Goal: Task Accomplishment & Management: Use online tool/utility

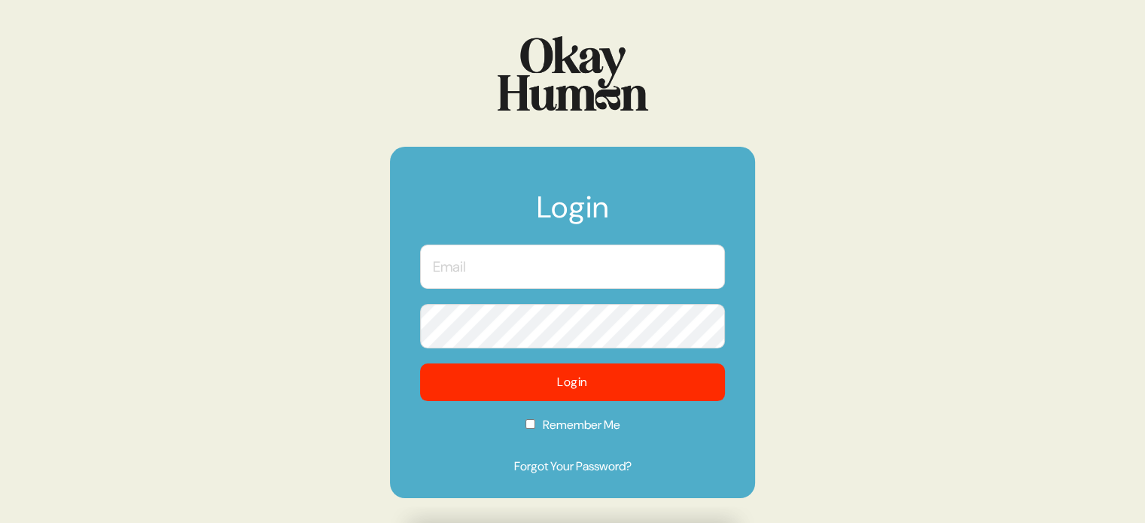
click at [587, 277] on input "text" at bounding box center [572, 267] width 305 height 44
click at [709, 270] on body "Login Login Remember Me Forgot Your Password?" at bounding box center [572, 261] width 1145 height 523
click at [0, 523] on com-1password-button at bounding box center [0, 523] width 0 height 0
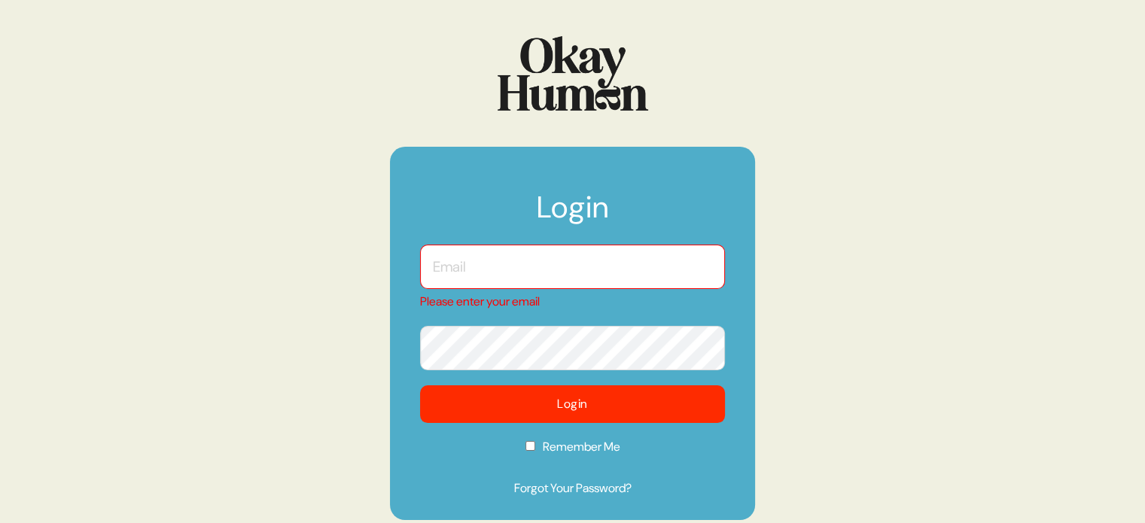
click at [539, 261] on input "text" at bounding box center [572, 267] width 305 height 44
type input "[EMAIL_ADDRESS][DOMAIN_NAME]"
checkbox input "true"
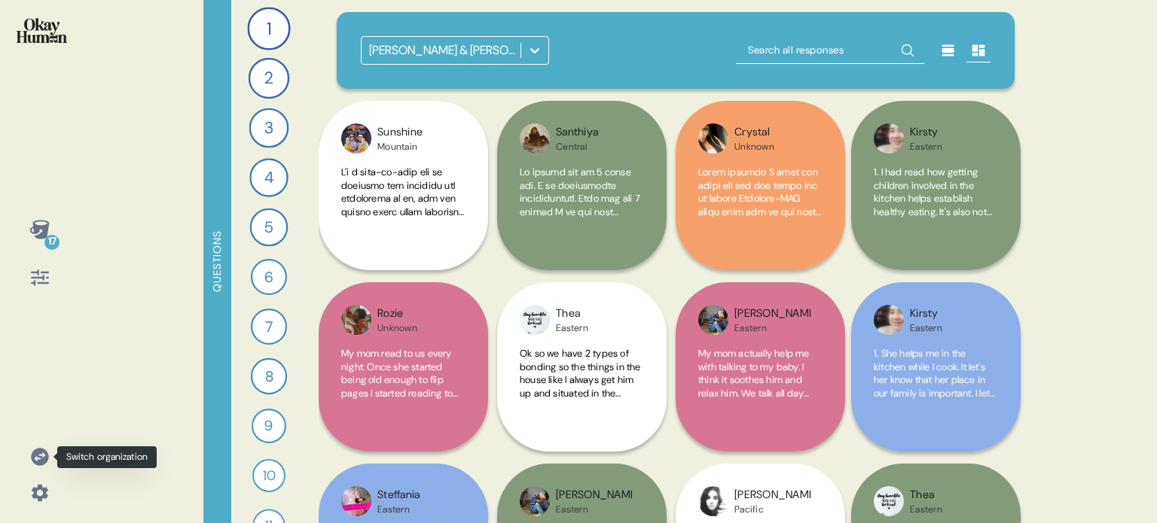
click at [40, 458] on icon at bounding box center [39, 457] width 21 height 21
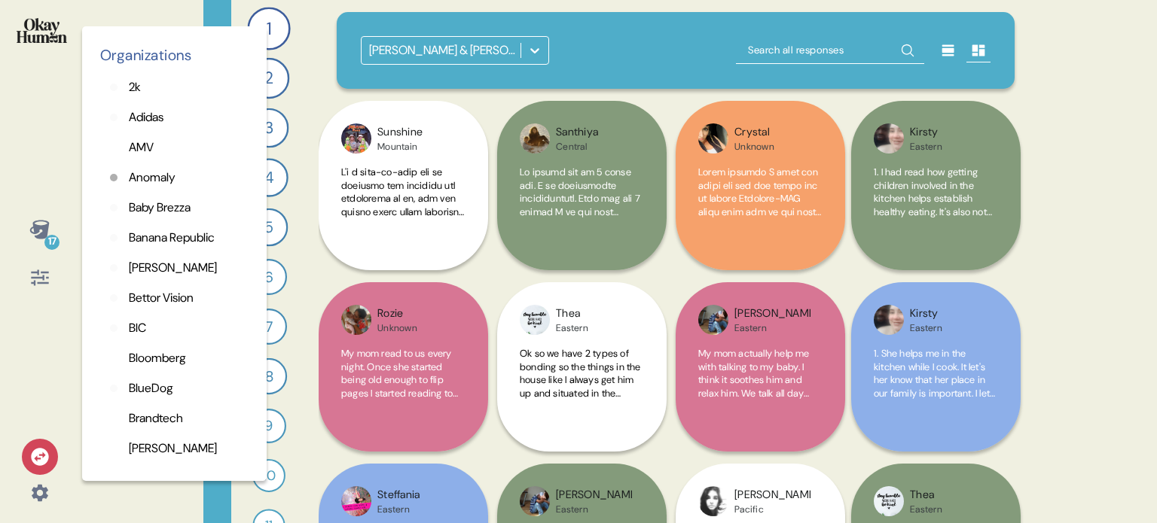
click at [151, 108] on p "Adidas" at bounding box center [146, 117] width 35 height 18
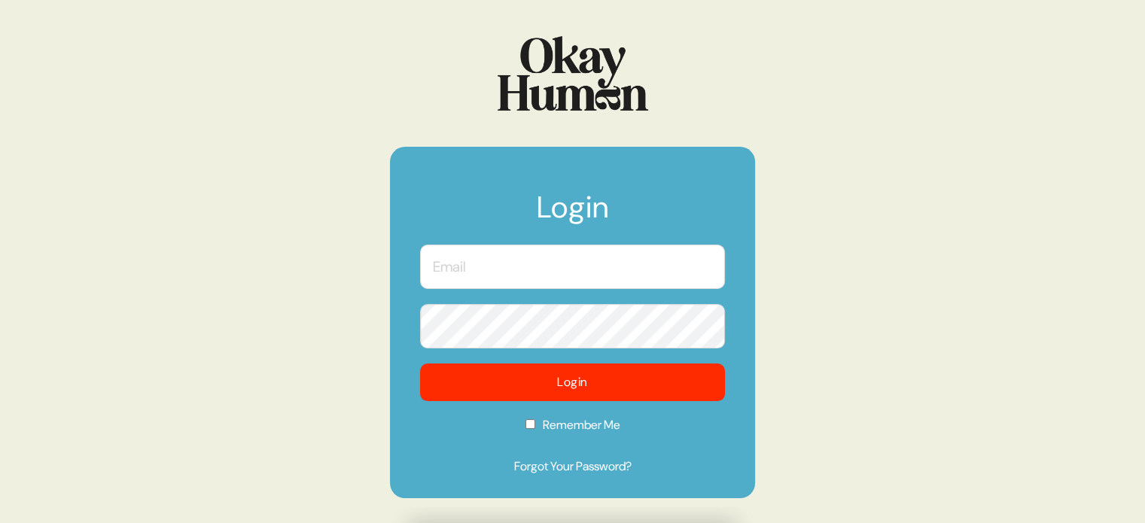
click at [531, 275] on input "text" at bounding box center [572, 267] width 305 height 44
type input "[EMAIL_ADDRESS][DOMAIN_NAME]"
checkbox input "true"
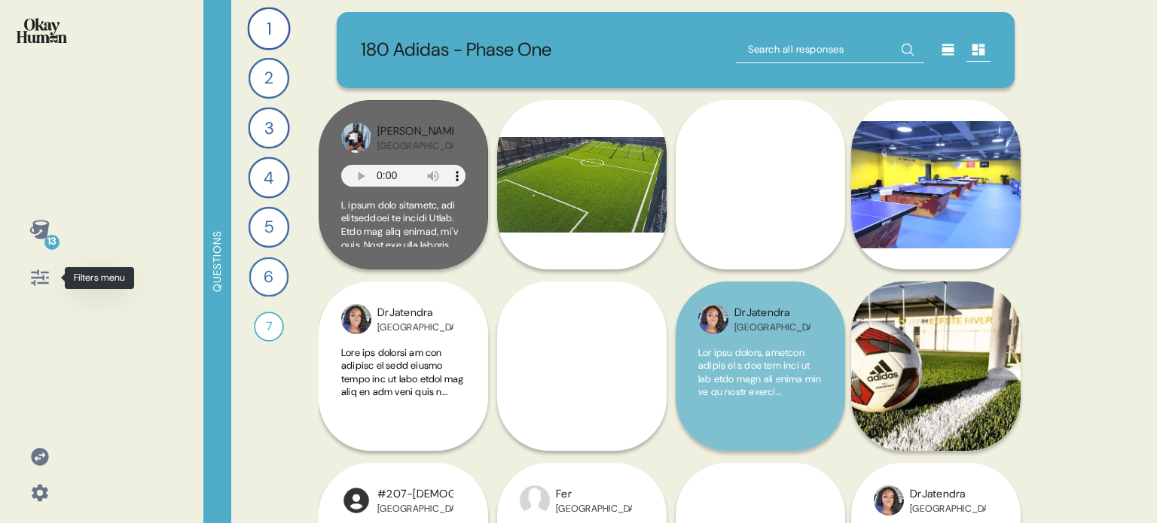
click at [36, 284] on icon at bounding box center [39, 277] width 21 height 21
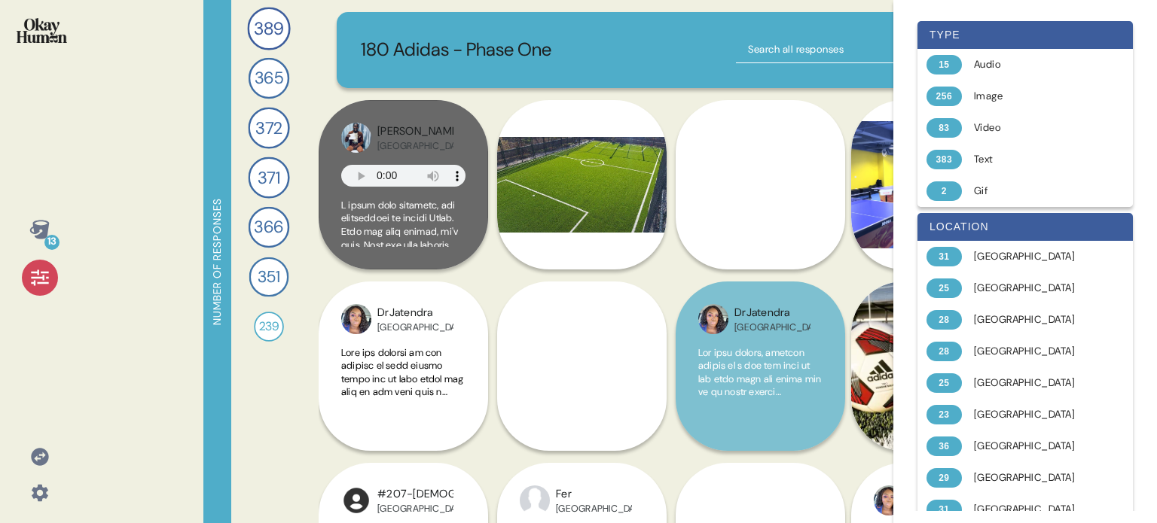
click at [36, 284] on icon at bounding box center [39, 277] width 21 height 21
